Goal: Task Accomplishment & Management: Use online tool/utility

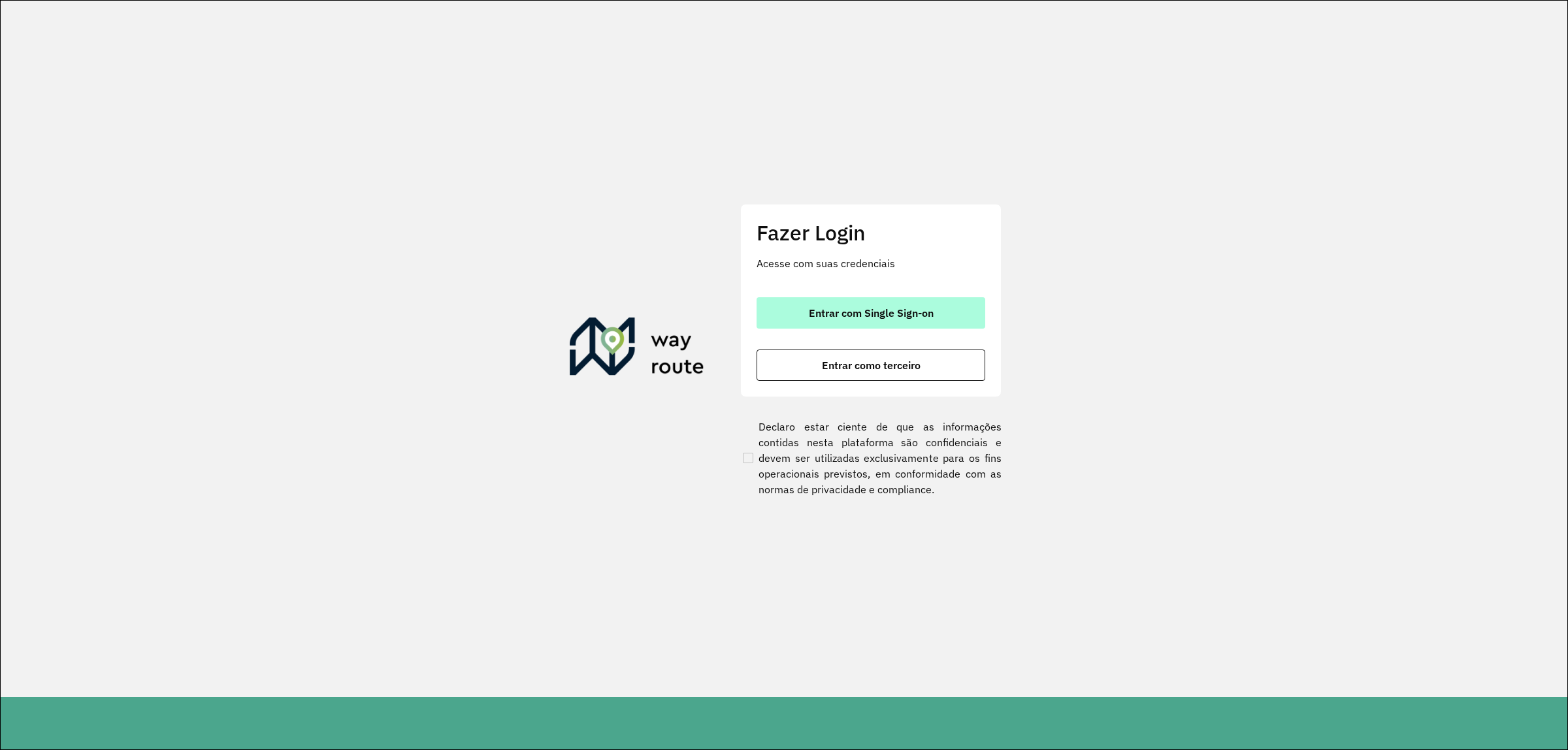
click at [811, 308] on span "Entrar com Single Sign-on" at bounding box center [870, 313] width 125 height 10
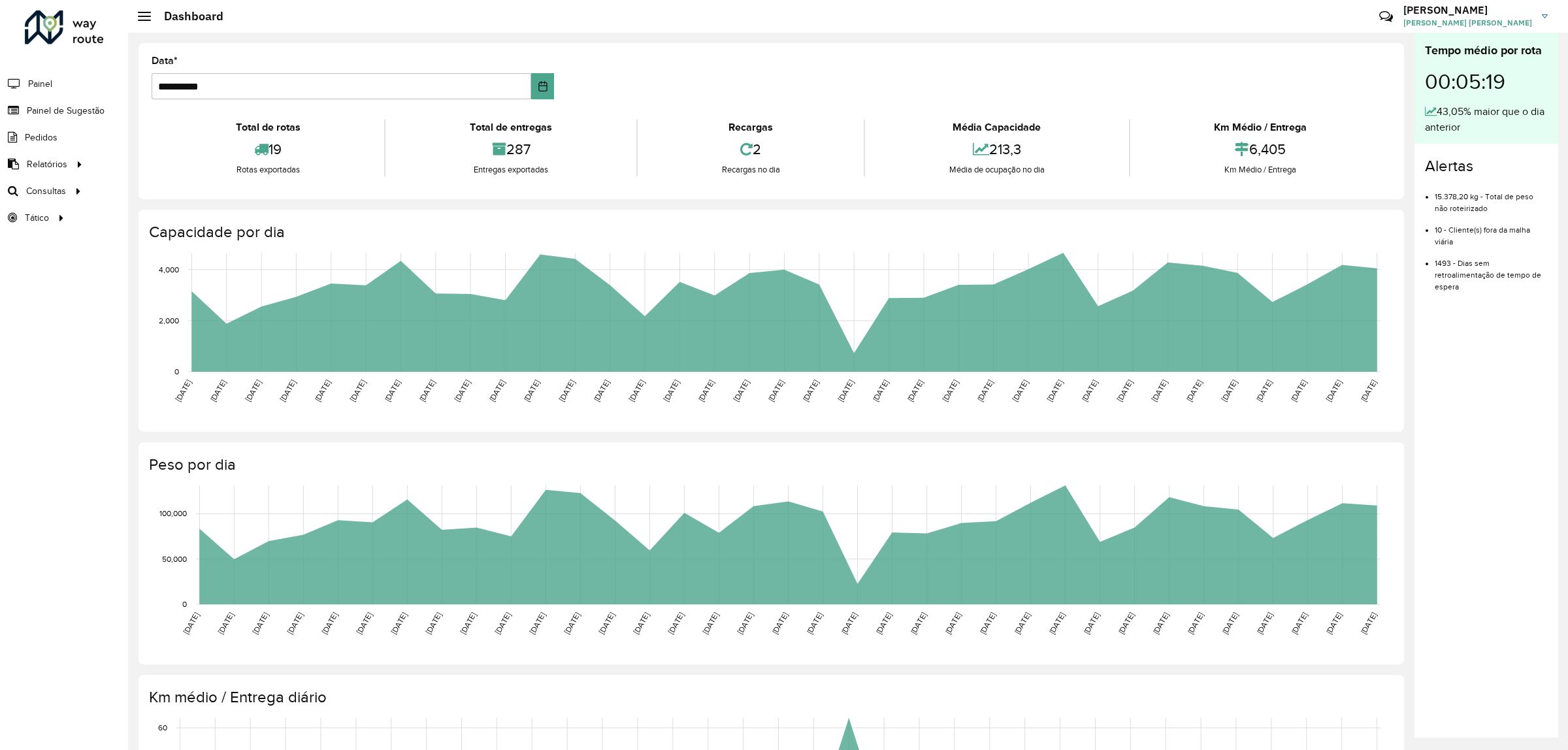
click at [65, 88] on li "Painel" at bounding box center [64, 83] width 128 height 27
click at [47, 81] on span "Painel" at bounding box center [42, 84] width 27 height 14
click at [44, 113] on span "Painel de Sugestão" at bounding box center [68, 111] width 81 height 14
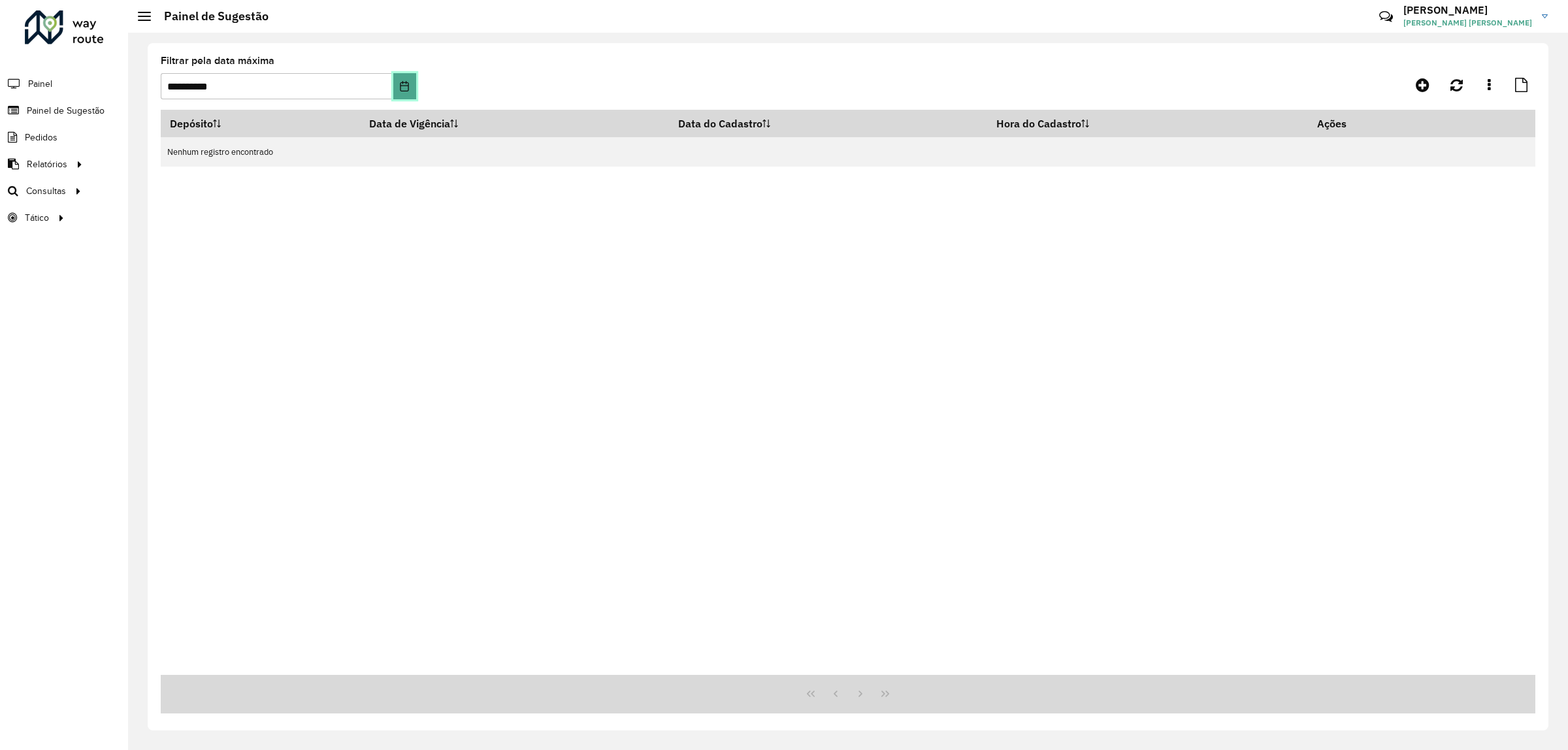
click at [395, 87] on button "Choose Date" at bounding box center [404, 86] width 22 height 26
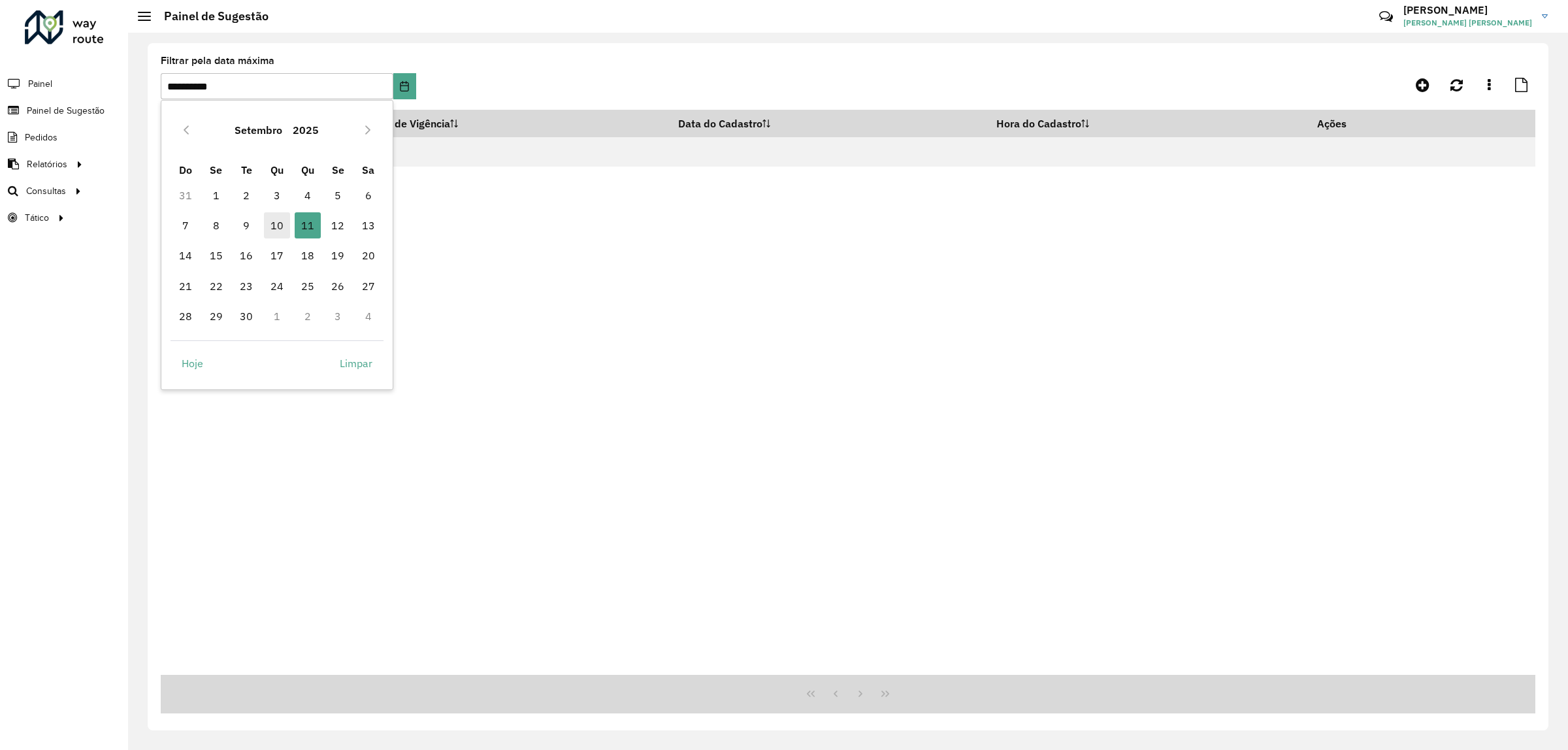
click at [279, 221] on span "10" at bounding box center [276, 225] width 26 height 26
type input "**********"
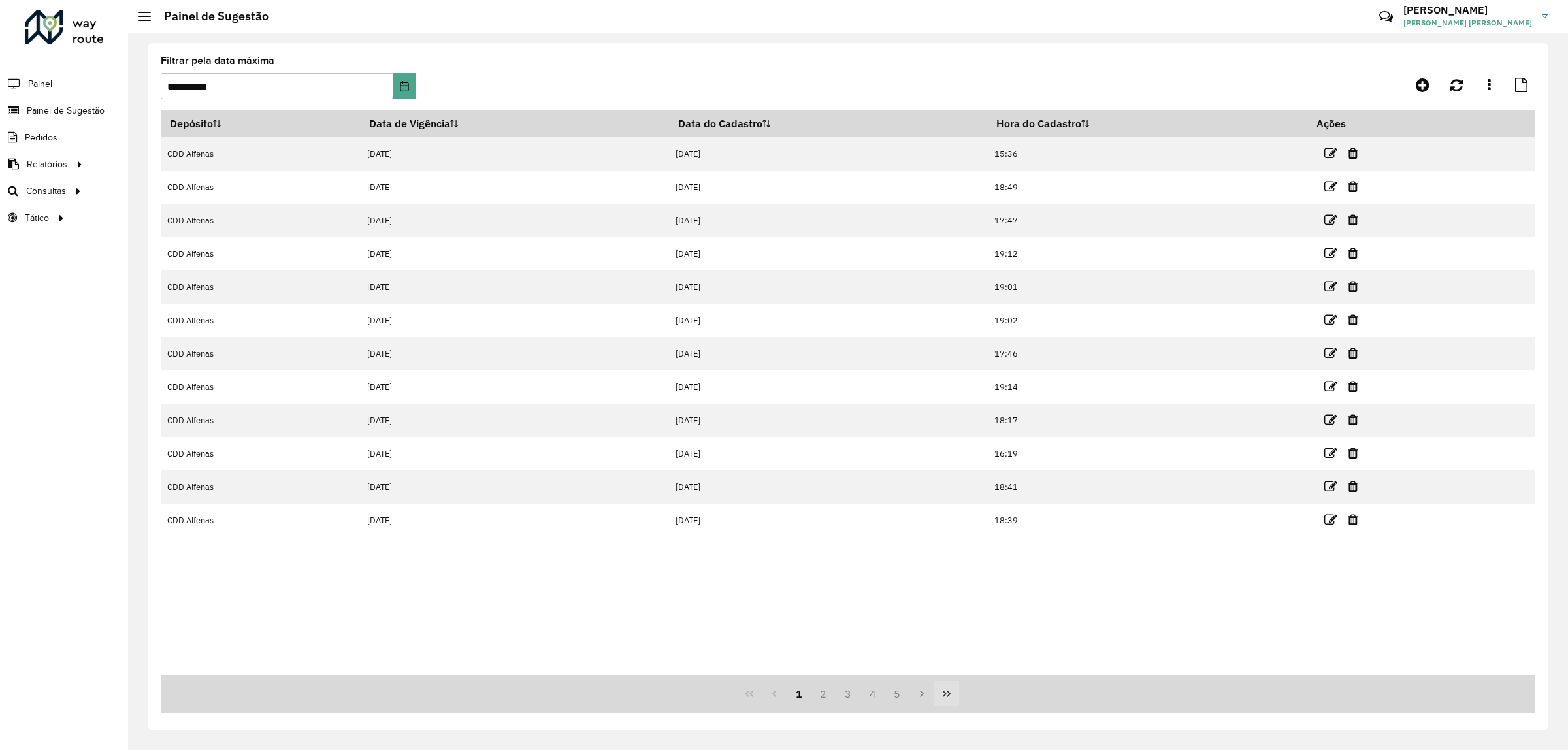
click at [948, 701] on button "Last Page" at bounding box center [946, 693] width 25 height 25
click at [28, 86] on span "Painel" at bounding box center [42, 84] width 27 height 14
click at [47, 139] on span "Pedidos" at bounding box center [42, 137] width 34 height 14
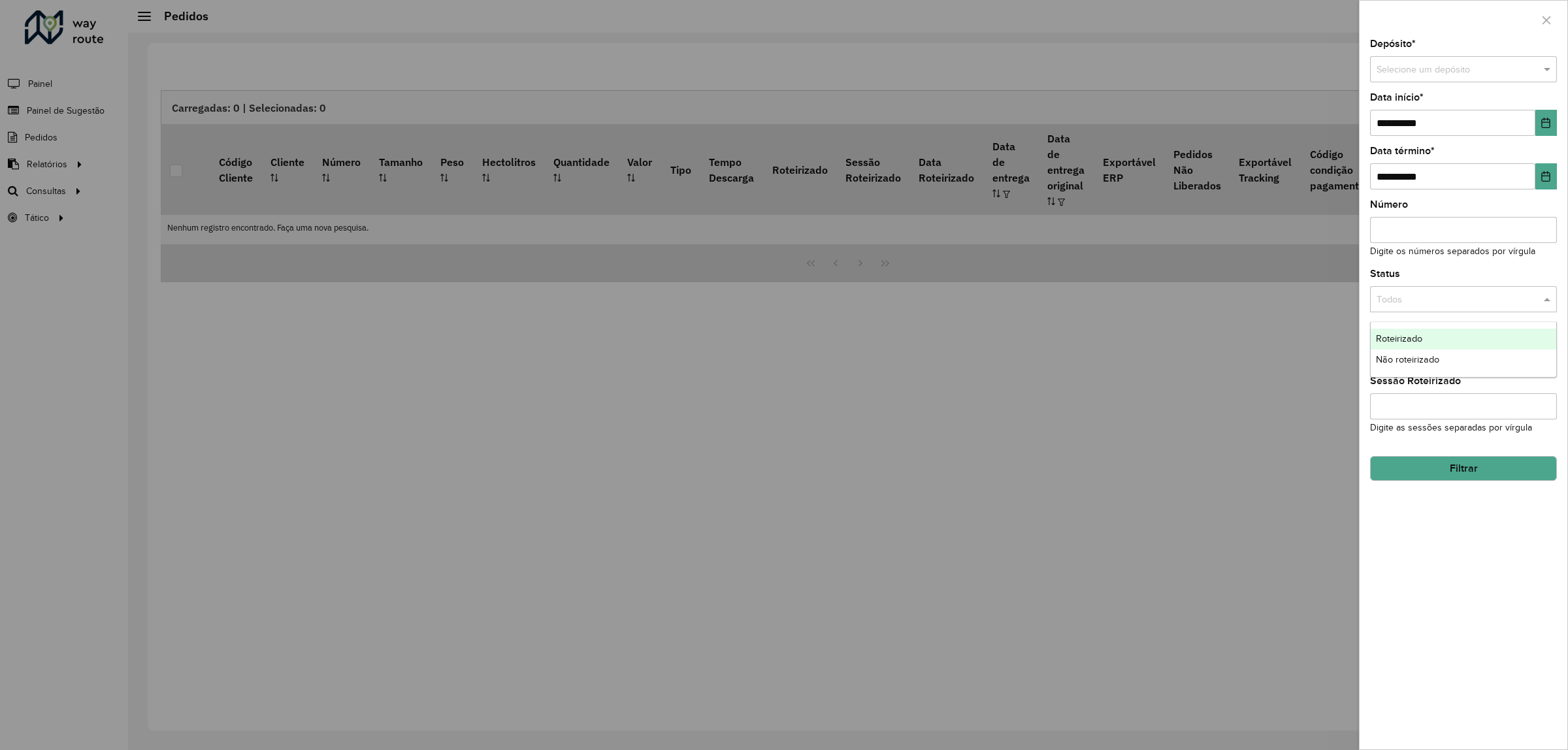
click at [1408, 301] on input "text" at bounding box center [1450, 299] width 147 height 14
click at [1413, 343] on div "Roteirizado" at bounding box center [1463, 339] width 186 height 21
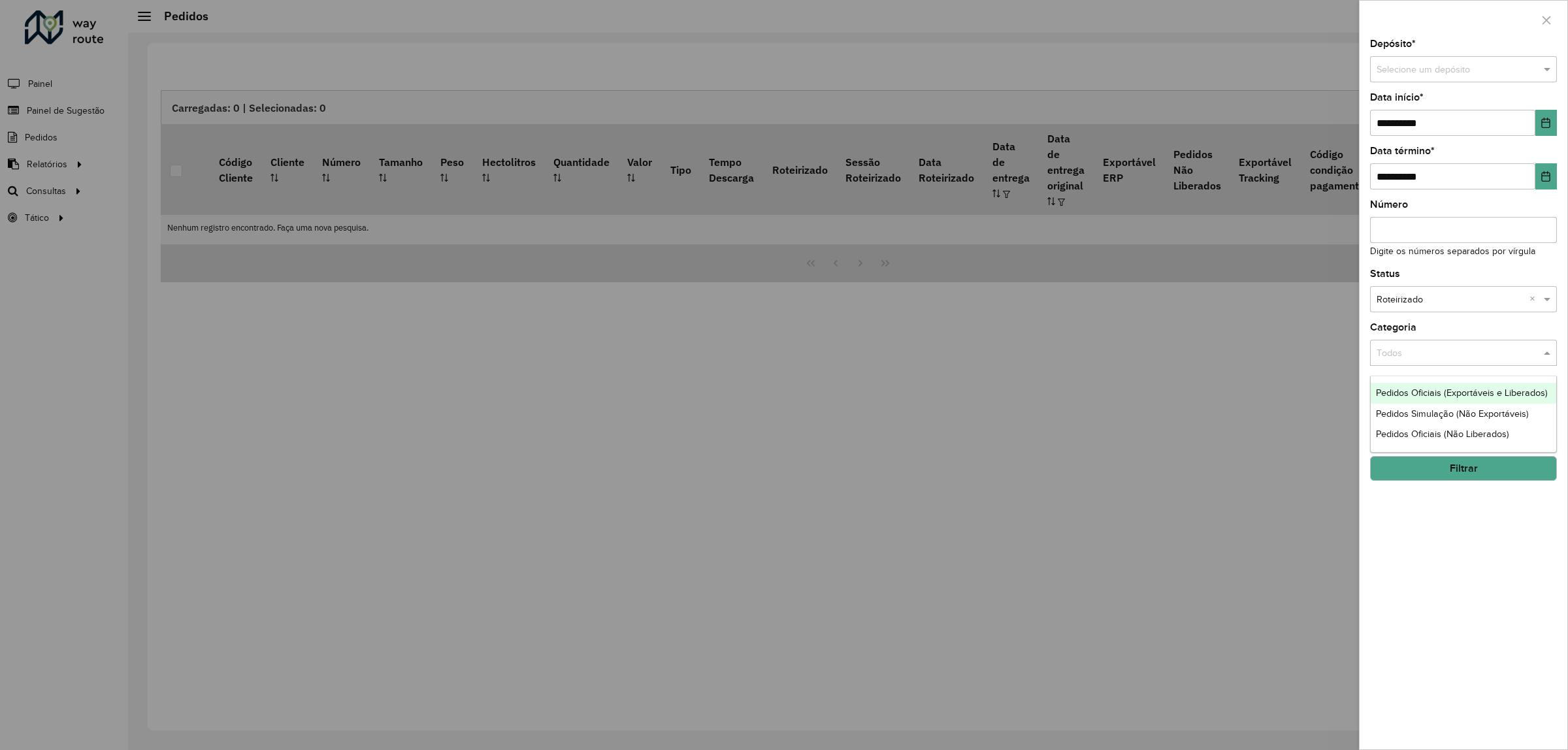
click at [1412, 357] on input "text" at bounding box center [1450, 353] width 147 height 14
click at [1422, 394] on span "Pedidos Oficiais (Exportáveis e Liberados)" at bounding box center [1461, 392] width 172 height 10
click at [1436, 468] on button "Filtrar" at bounding box center [1463, 468] width 186 height 25
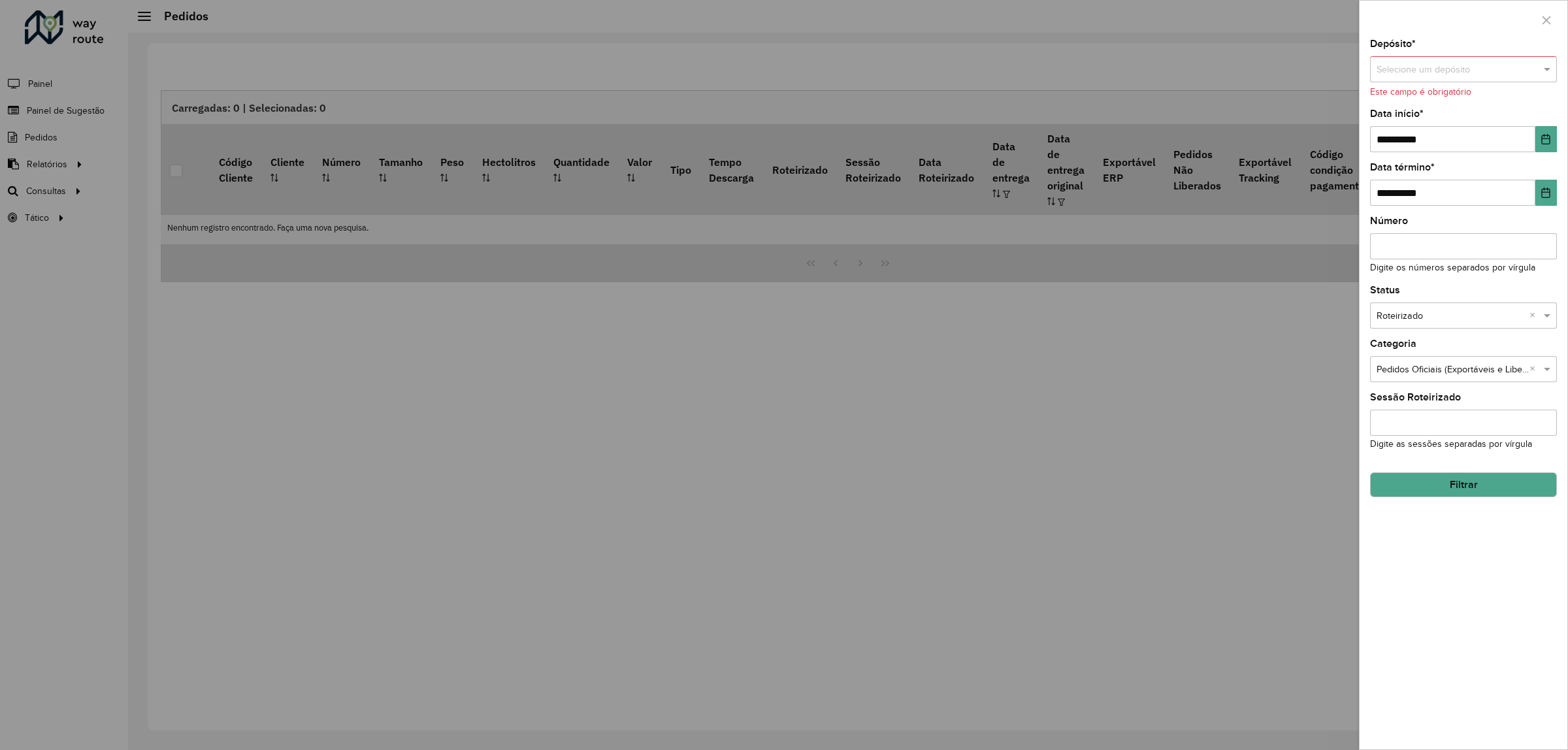
click at [1404, 67] on input "text" at bounding box center [1450, 69] width 147 height 14
click at [1407, 100] on div "CDD Alfenas" at bounding box center [1463, 107] width 186 height 21
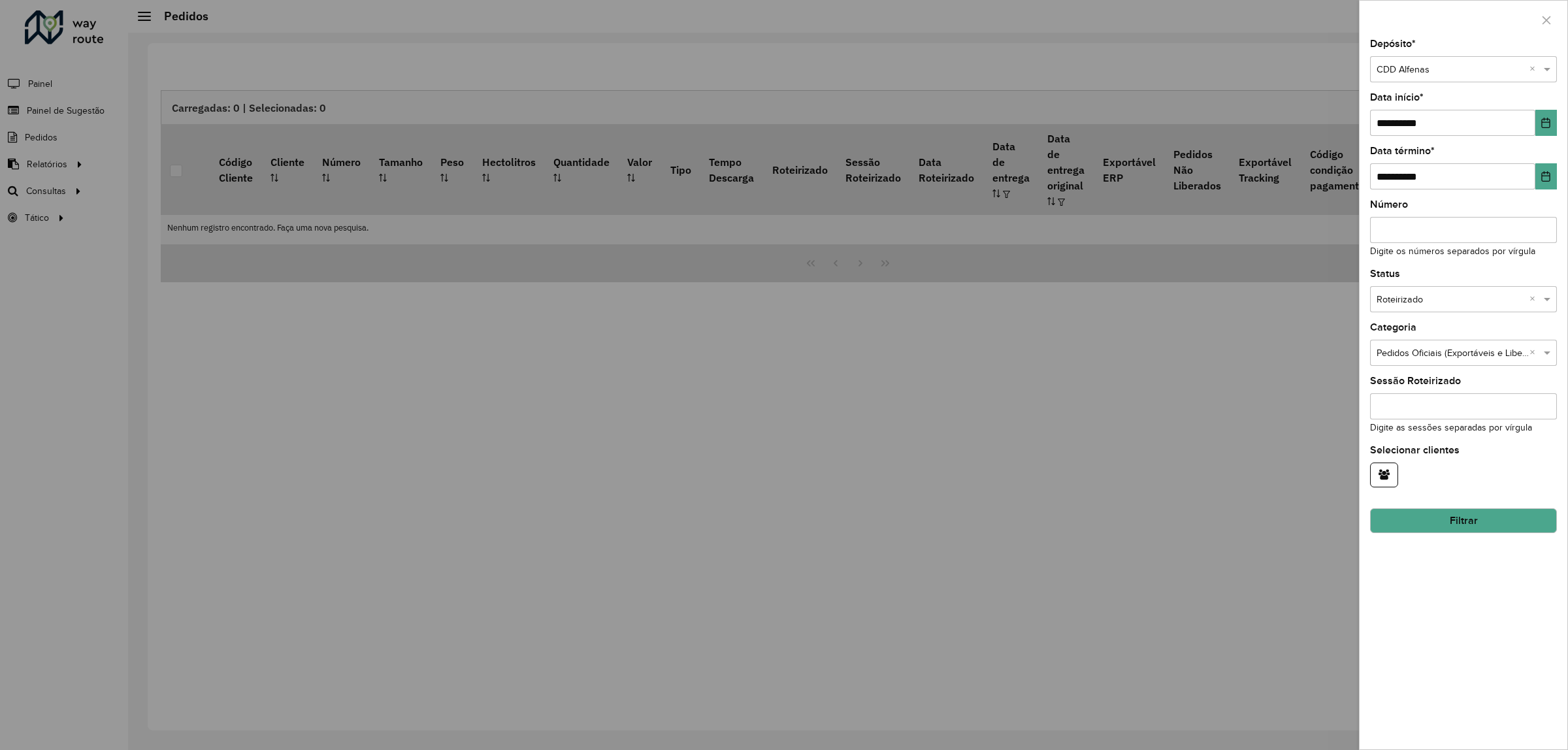
click at [1432, 513] on button "Filtrar" at bounding box center [1463, 520] width 186 height 25
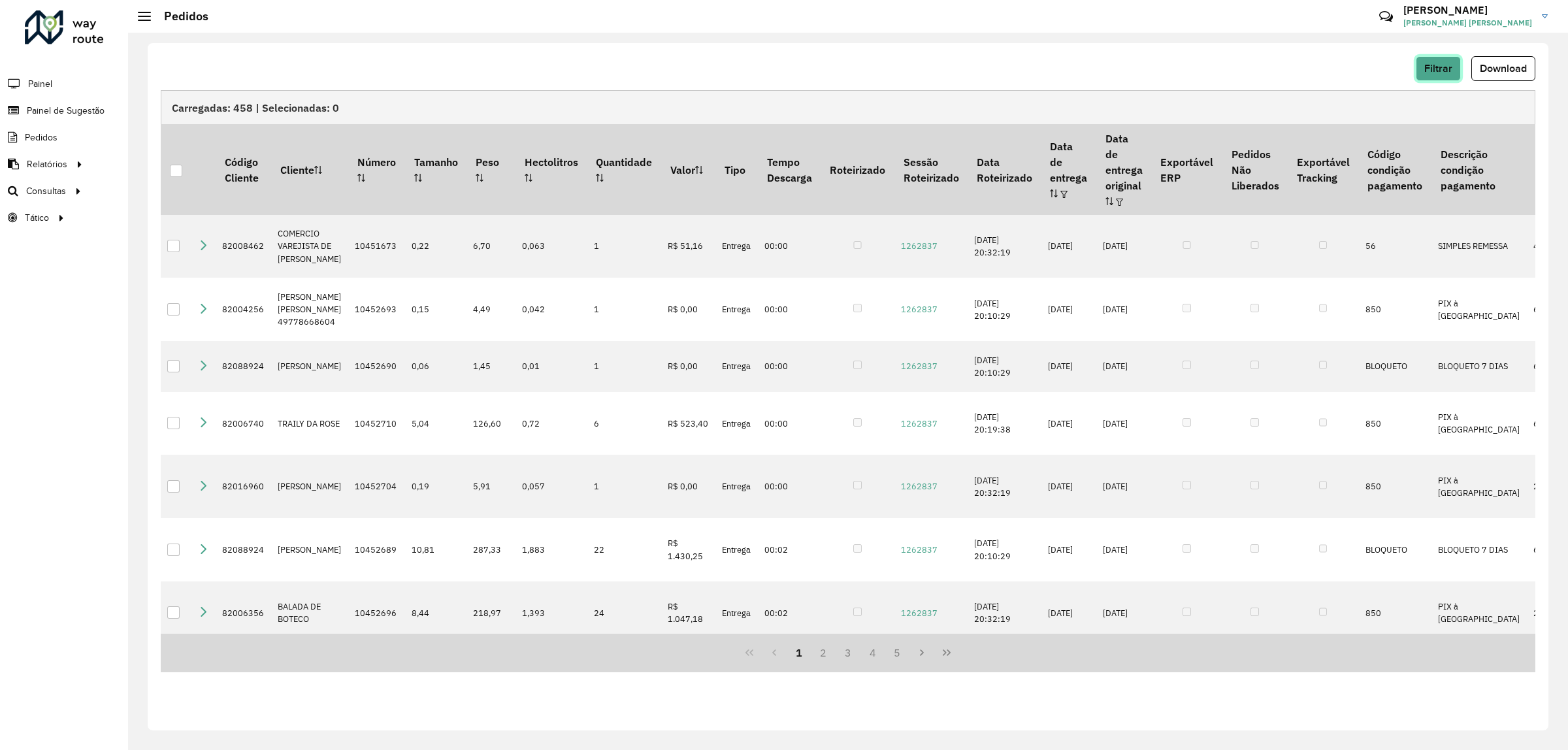
click at [1430, 67] on span "Filtrar" at bounding box center [1437, 68] width 28 height 11
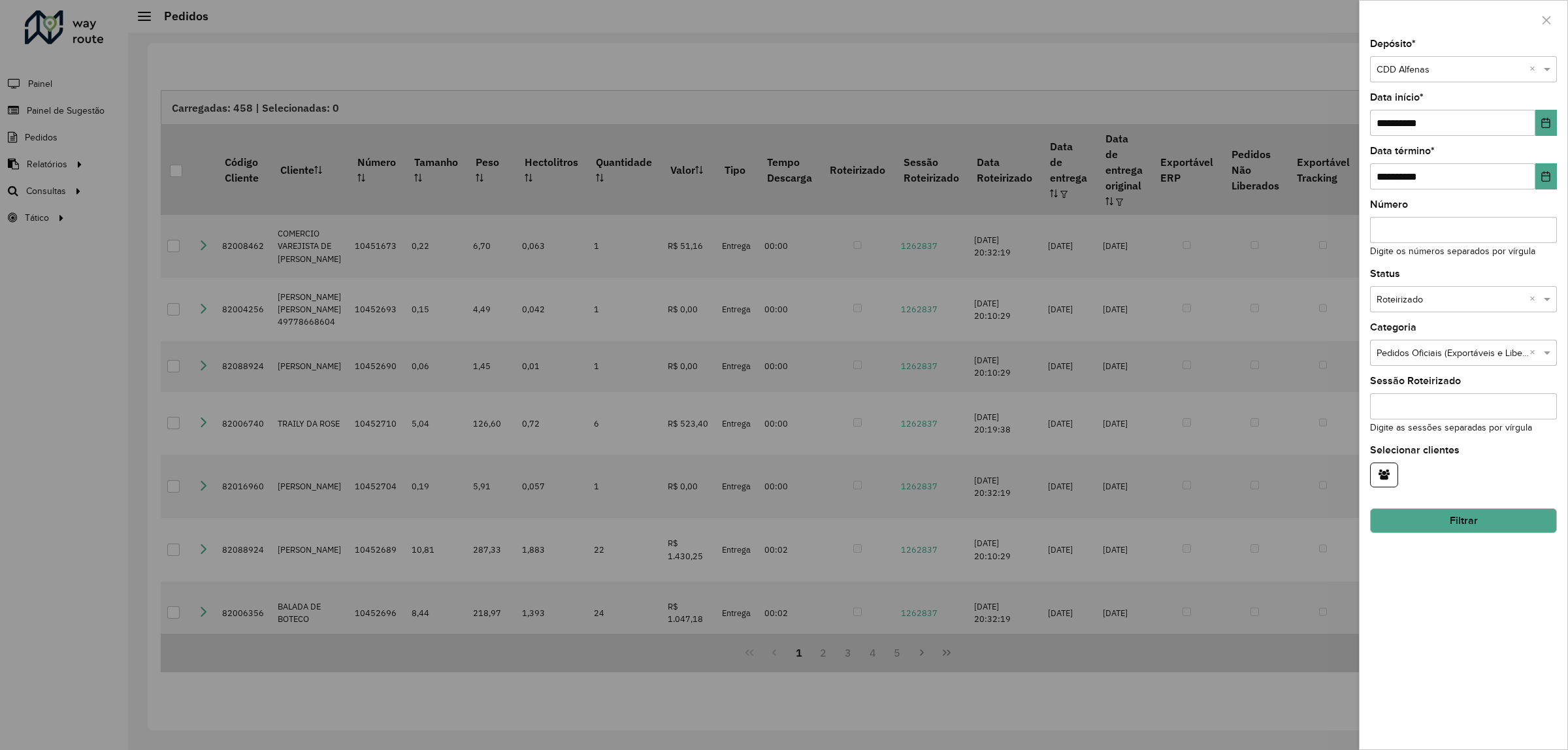
click at [1430, 229] on input "Número" at bounding box center [1463, 230] width 186 height 26
type input "****"
click at [1549, 21] on icon "button" at bounding box center [1546, 20] width 10 height 10
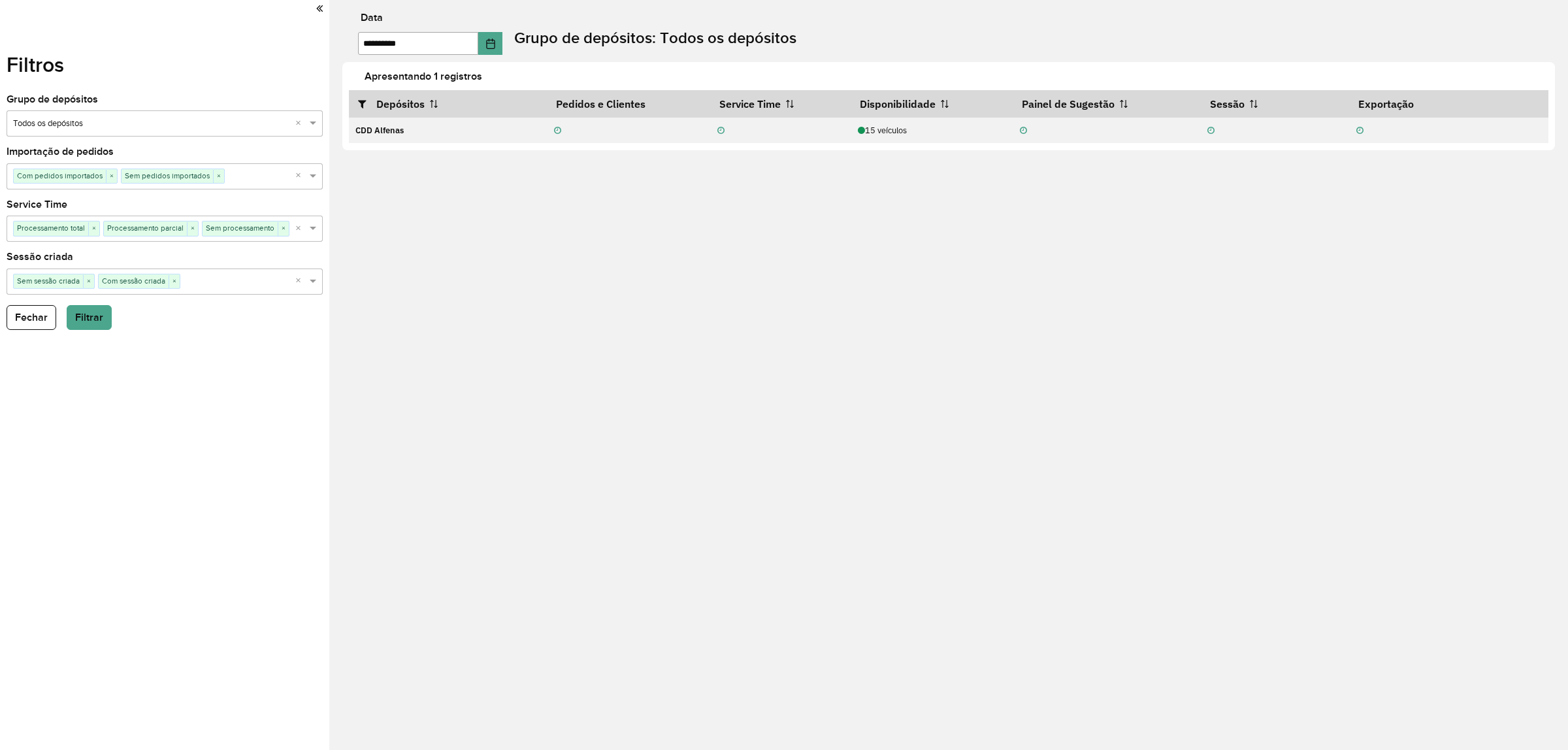
click at [317, 7] on icon at bounding box center [320, 8] width 7 height 12
